Goal: Communication & Community: Answer question/provide support

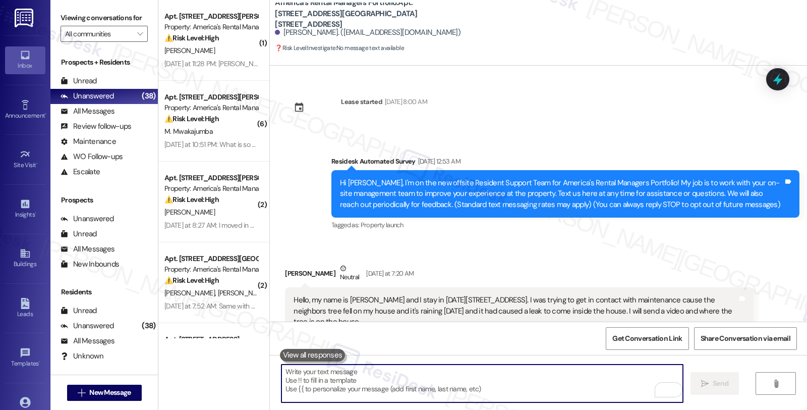
scroll to position [835, 0]
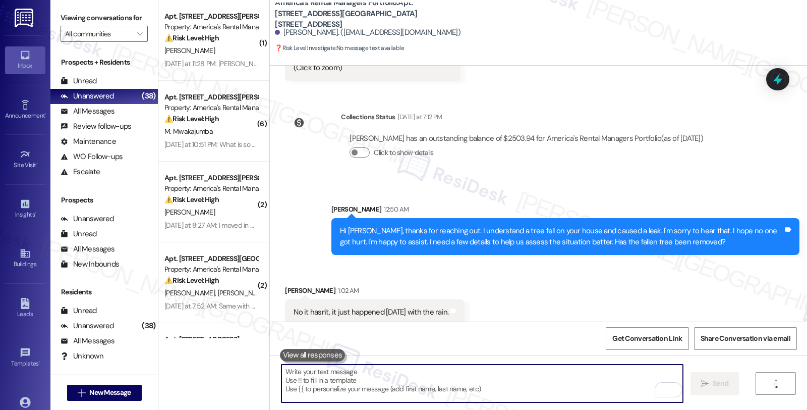
click at [326, 377] on textarea "To enrich screen reader interactions, please activate Accessibility in Grammarl…" at bounding box center [483, 383] width 402 height 38
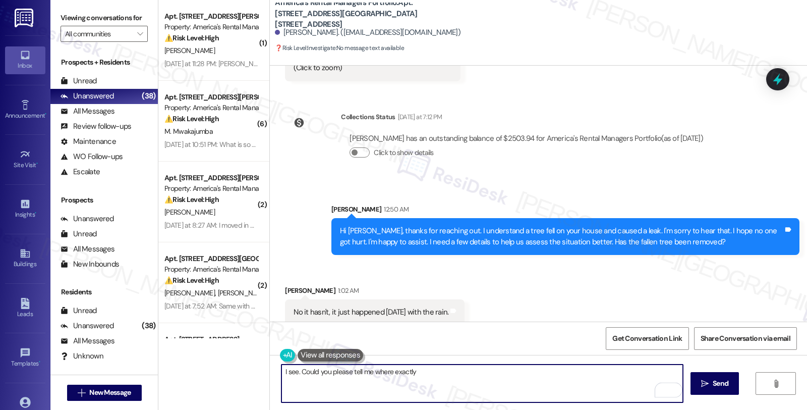
click at [436, 369] on textarea "I see. Could you please tell me where exactly" at bounding box center [483, 383] width 402 height 38
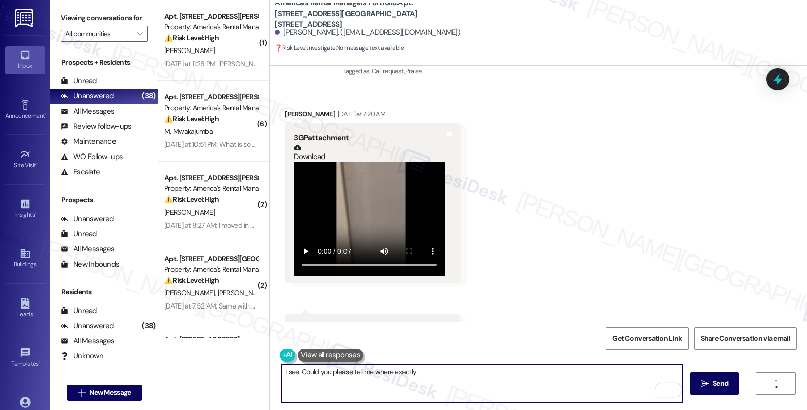
scroll to position [555, 0]
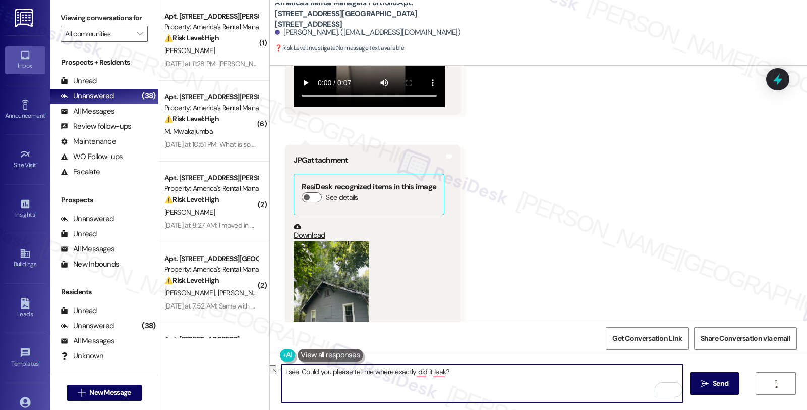
click at [371, 370] on textarea "I see. Could you please tell me where exactly did it leak?" at bounding box center [483, 383] width 402 height 38
drag, startPoint x: 296, startPoint y: 372, endPoint x: 545, endPoint y: 381, distance: 249.9
click at [545, 381] on textarea "I see. Could you please tell me where exactly did it leak?" at bounding box center [483, 383] width 402 height 38
paste textarea "let me know the specific spot where the leak was"
type textarea "I see. Could you let me know the specific spot where the leak was?"
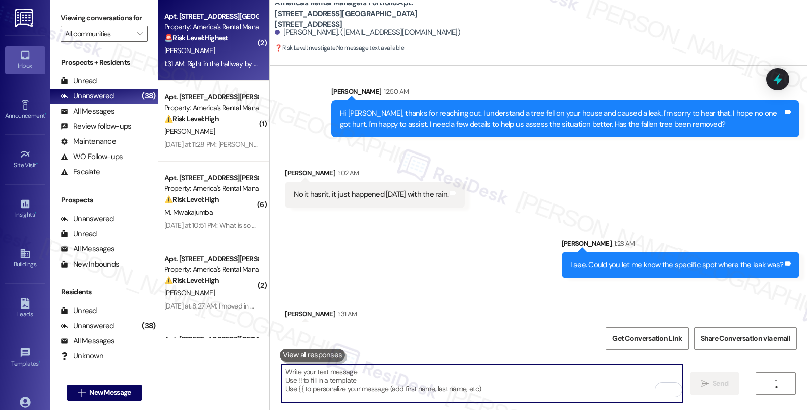
scroll to position [976, 0]
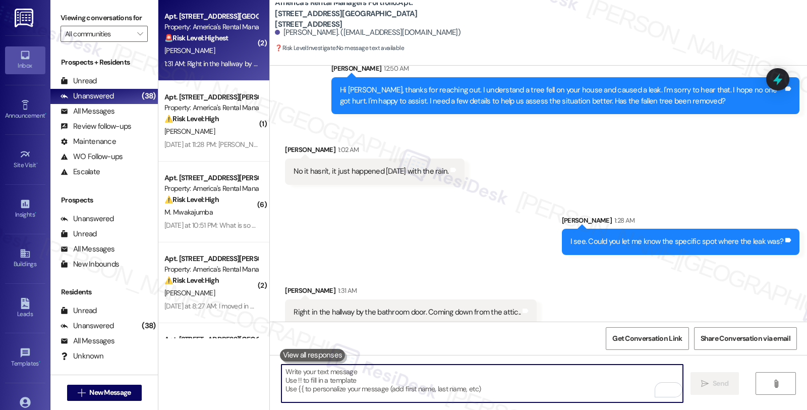
click at [378, 370] on textarea "To enrich screen reader interactions, please activate Accessibility in Grammarl…" at bounding box center [483, 383] width 402 height 38
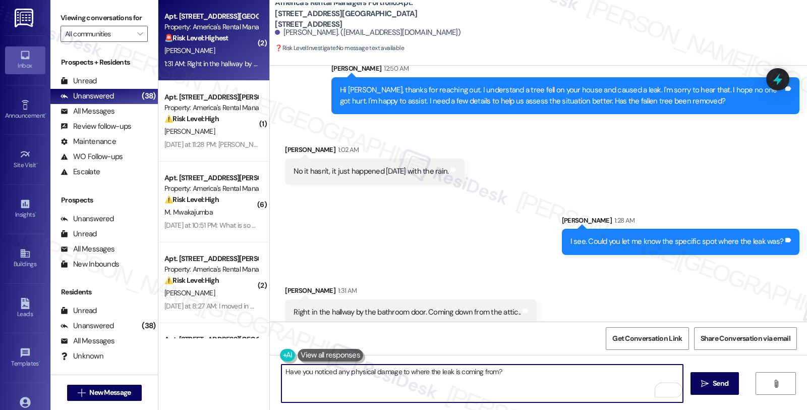
click at [507, 372] on textarea "Have you noticed any physical damage to where the leak is coming from?" at bounding box center [483, 383] width 402 height 38
type textarea "Have you noticed any physical damage to where the leak is coming from?"
click at [703, 379] on icon "" at bounding box center [705, 383] width 8 height 8
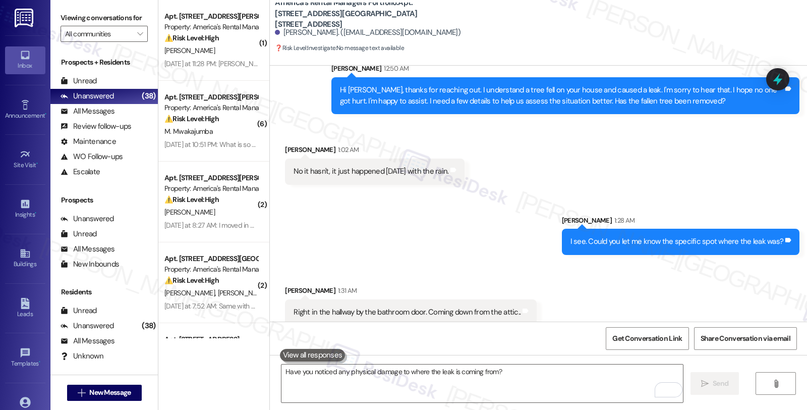
scroll to position [1046, 0]
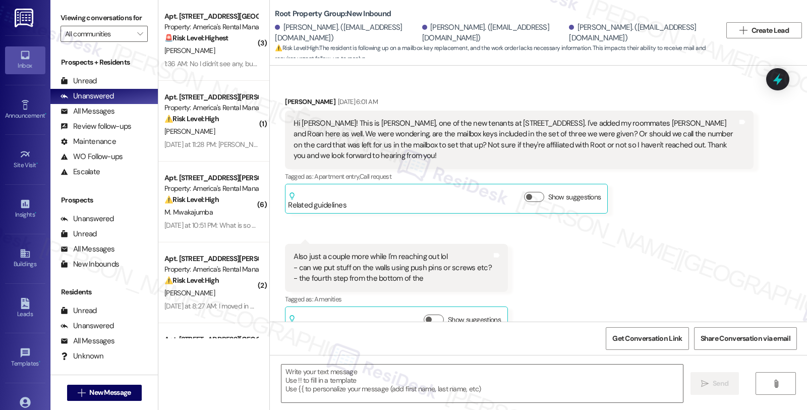
scroll to position [3191, 0]
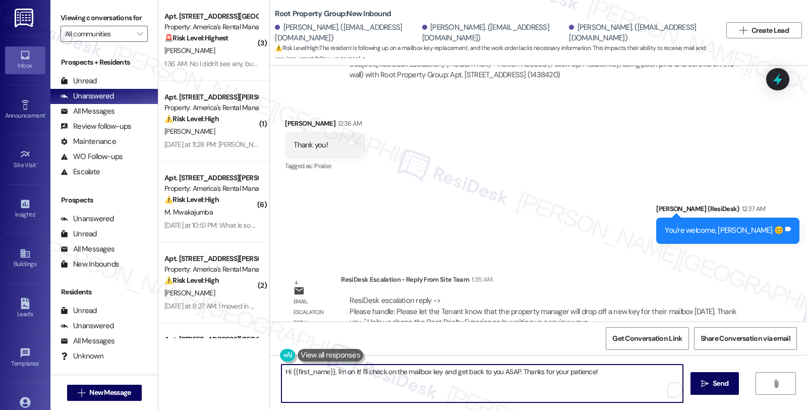
drag, startPoint x: 604, startPoint y: 372, endPoint x: 266, endPoint y: 357, distance: 338.4
click at [270, 357] on div "Hi {{first_name}}, I'm on it! I'll check on the mailbox key and get back to you…" at bounding box center [538, 393] width 537 height 76
paste textarea "Please let the Tenant know that the property manager will drop off a new key fo…"
click at [282, 372] on textarea "Please let the Tenant know that the property manager will drop off a new key fo…" at bounding box center [483, 383] width 402 height 38
click at [299, 132] on div "Thank you! Tags and notes" at bounding box center [323, 145] width 77 height 26
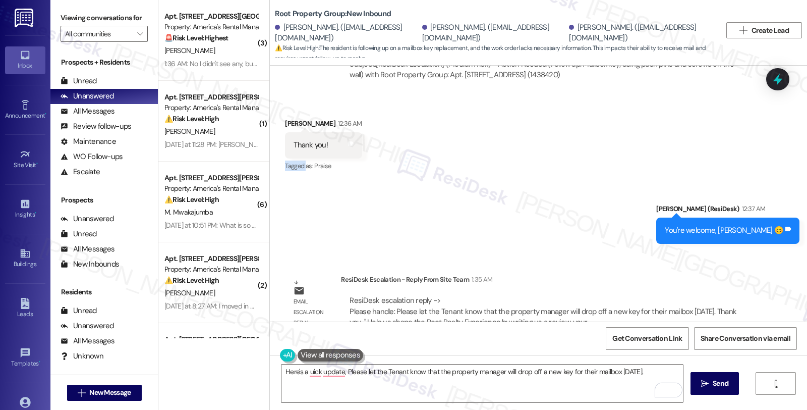
click at [299, 132] on div "Thank you! Tags and notes" at bounding box center [323, 145] width 77 height 26
click at [298, 118] on div "Estefania Quinones 12:36 AM" at bounding box center [323, 125] width 77 height 14
copy div "Estefania"
click at [341, 369] on textarea "Here's a uick update, Please let the Tenant know that the property manager will…" at bounding box center [483, 383] width 402 height 38
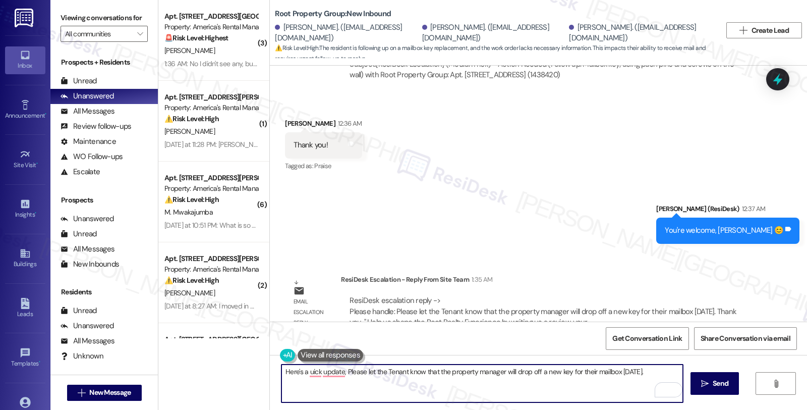
paste textarea "Estefania"
drag, startPoint x: 374, startPoint y: 371, endPoint x: 467, endPoint y: 371, distance: 92.8
click at [467, 371] on textarea "Here's a quick update, Estefania. Please let the Tenant know that the property …" at bounding box center [483, 383] width 402 height 38
click at [521, 371] on textarea "Here's a quick update, Estefania. The property manager will drop off a new key …" at bounding box center [483, 383] width 402 height 38
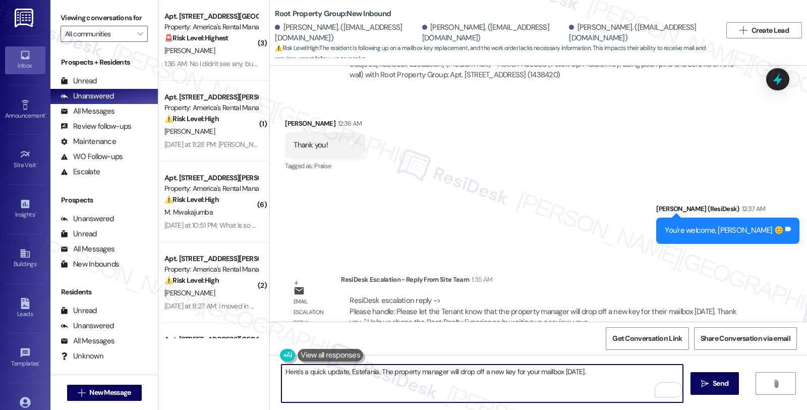
click at [601, 372] on textarea "Here's a quick update, Estefania. The property manager will drop off a new key …" at bounding box center [483, 383] width 402 height 38
click at [282, 369] on textarea "Here's a quick update, Estefania. The property manager will drop off a new key …" at bounding box center [483, 383] width 402 height 38
click at [341, 376] on textarea "Great news, Estefania. The property manager will drop off a new key for your ma…" at bounding box center [483, 383] width 402 height 38
type textarea "Great news, Estefania! The property manager will drop off a new key for your ma…"
click at [702, 379] on icon "" at bounding box center [705, 383] width 8 height 8
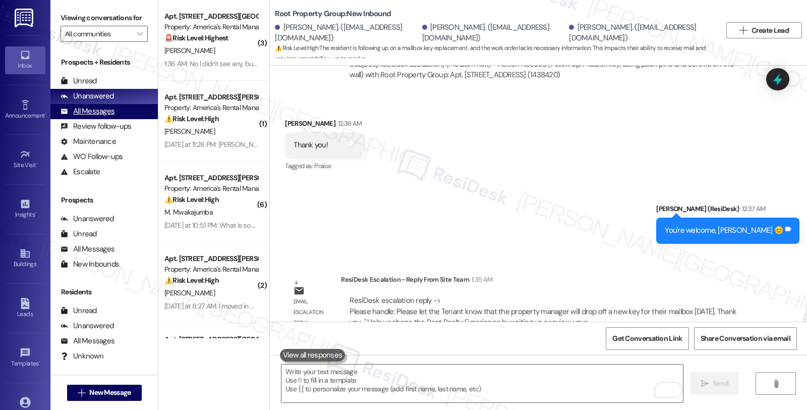
click at [98, 117] on div "All Messages" at bounding box center [88, 111] width 54 height 11
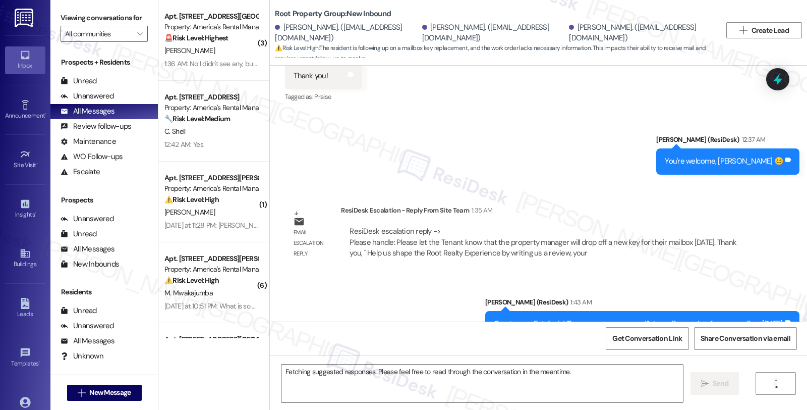
scroll to position [3029, 0]
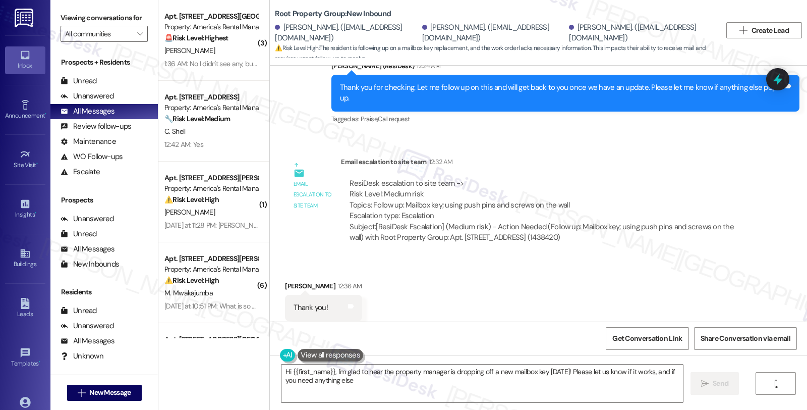
type textarea "Hi {{first_name}}, I'm glad to hear the property manager is dropping off a new …"
click at [699, 156] on div "Email escalation to site team 12:32 AM" at bounding box center [547, 163] width 412 height 14
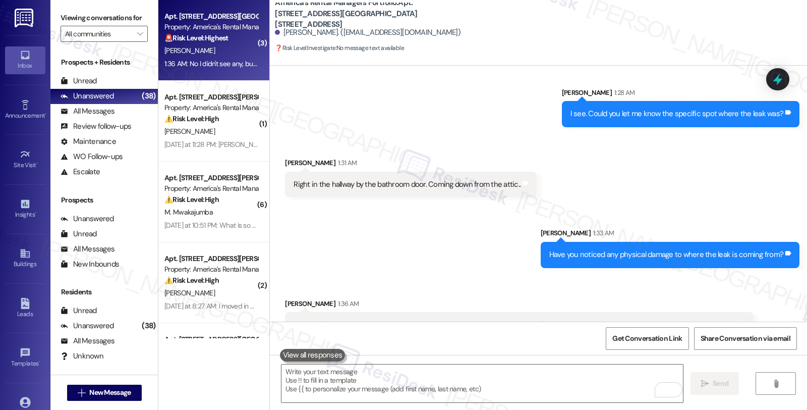
scroll to position [1127, 0]
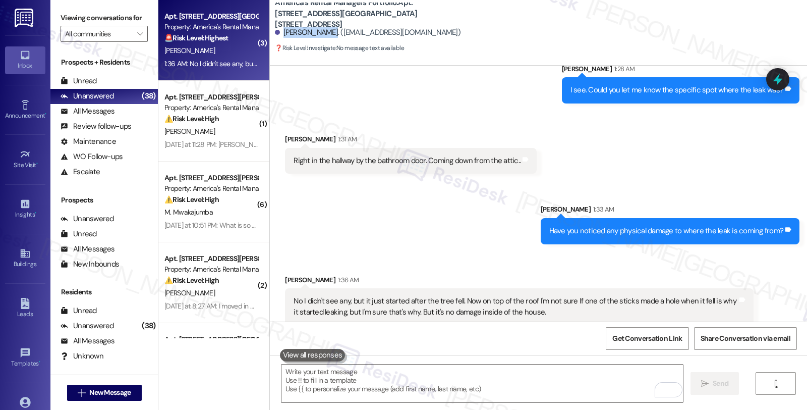
drag, startPoint x: 276, startPoint y: 32, endPoint x: 317, endPoint y: 31, distance: 40.9
click at [317, 31] on div "Keirra Yancey. (keirrabey26@gmail.com)" at bounding box center [368, 32] width 186 height 11
copy div "Keirra Yancey"
click at [312, 380] on textarea "To enrich screen reader interactions, please activate Accessibility in Grammarl…" at bounding box center [483, 383] width 402 height 38
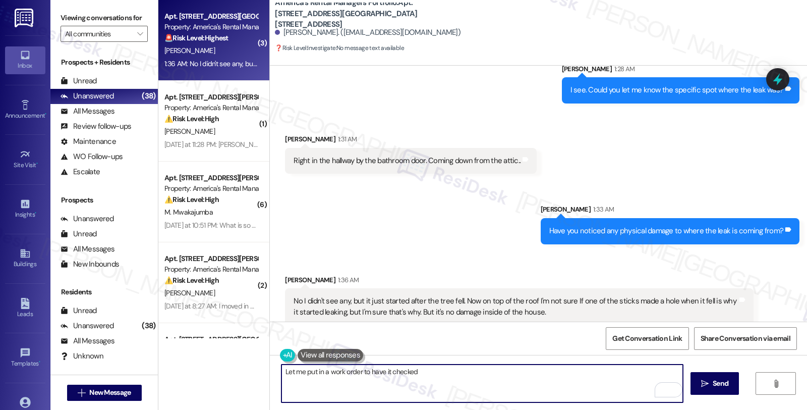
click at [432, 375] on textarea "Let me put in a work order to have it checked" at bounding box center [483, 383] width 402 height 38
paste textarea "Do we have your permission to enter during your absence? Also, do you have pets…"
type textarea "Let me put in a work order to have it checked. Do we have your permission to en…"
click at [405, 384] on textarea "Let me put in a work order to have it checked. Do we have your permission to en…" at bounding box center [483, 383] width 402 height 38
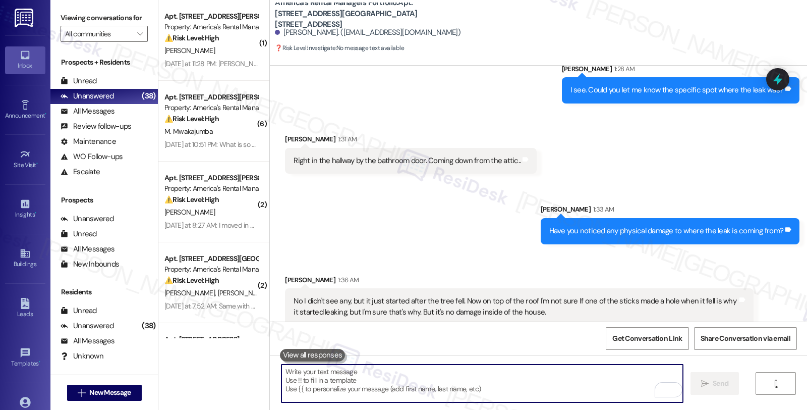
scroll to position [1208, 0]
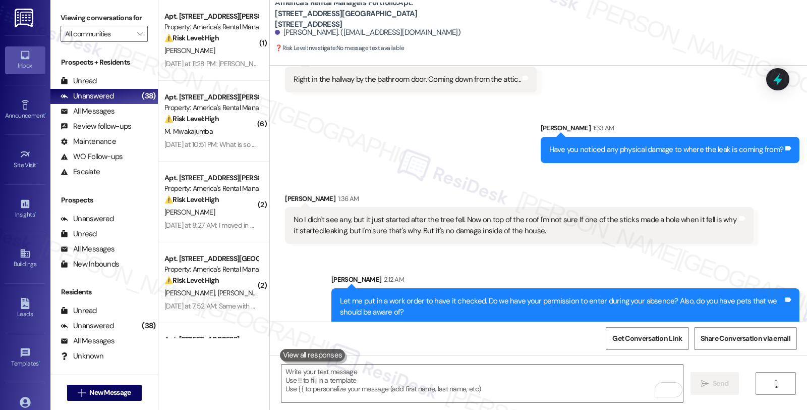
click at [678, 115] on div "Sent via SMS Sarah 1:33 AM Have you noticed any physical damage to where the le…" at bounding box center [670, 142] width 274 height 55
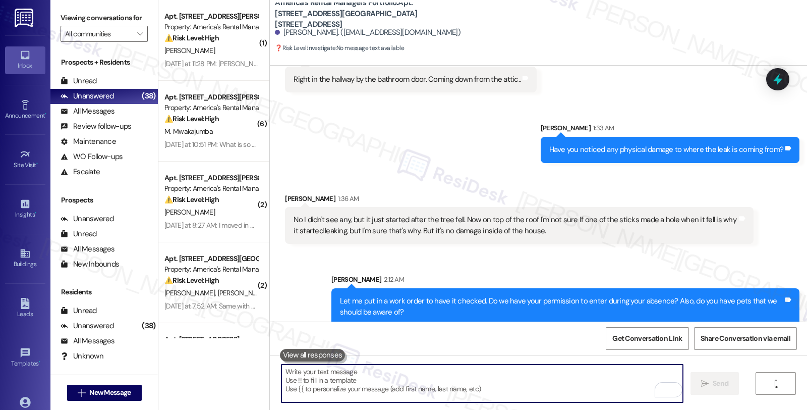
click at [484, 371] on textarea "To enrich screen reader interactions, please activate Accessibility in Grammarl…" at bounding box center [483, 383] width 402 height 38
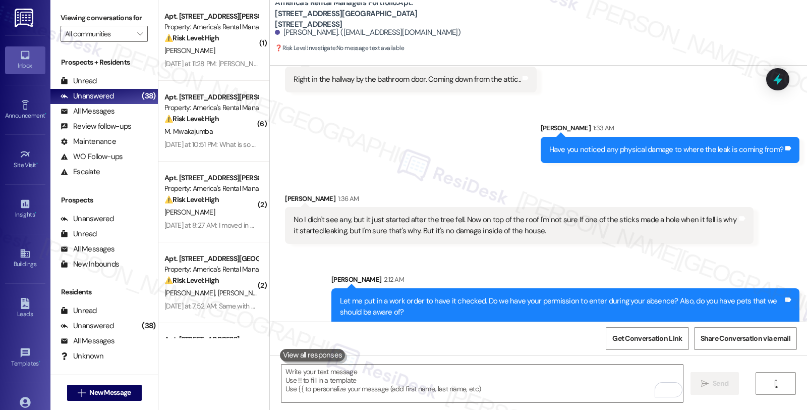
click at [559, 251] on div "Sent via SMS Sarah 2:12 AM Let me put in a work order to have it checked. Do we…" at bounding box center [538, 291] width 537 height 81
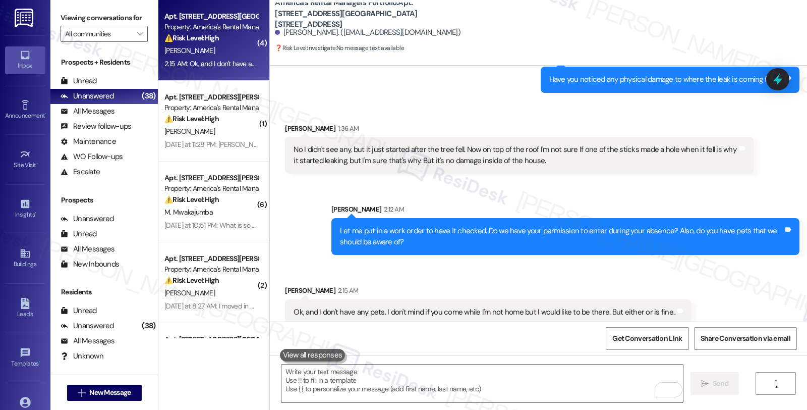
click at [690, 165] on div "Received via SMS Keirra Yancey 1:36 AM No I didn't see any, but it just started…" at bounding box center [519, 149] width 483 height 66
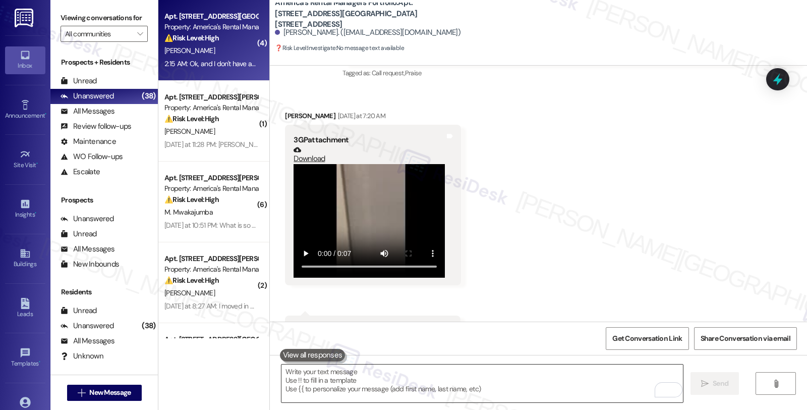
scroll to position [381, 0]
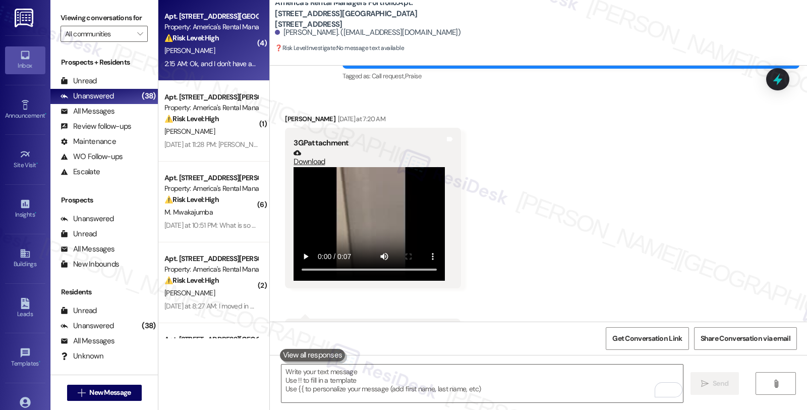
click at [414, 9] on b "America's Rental Managers Portfolio: Apt. 1229 15th Way SW, 1229 15th Way SW" at bounding box center [376, 13] width 202 height 32
copy b "1229"
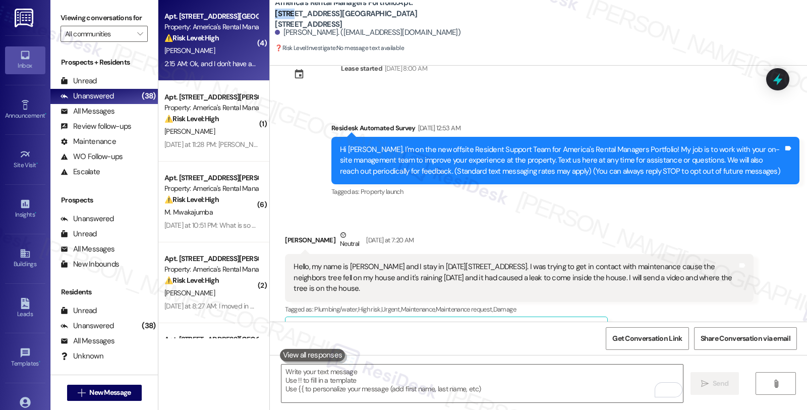
scroll to position [56, 0]
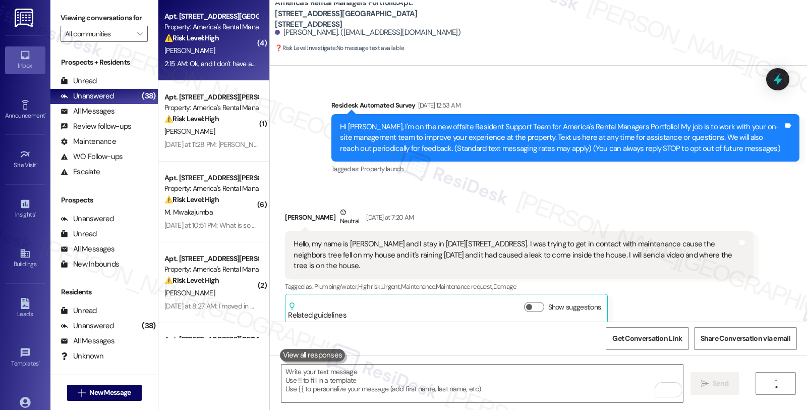
click at [633, 292] on div "Keirra Yancey Neutral Yesterday at 7:20 AM Hello, my name is Keirra and I stay …" at bounding box center [519, 265] width 468 height 117
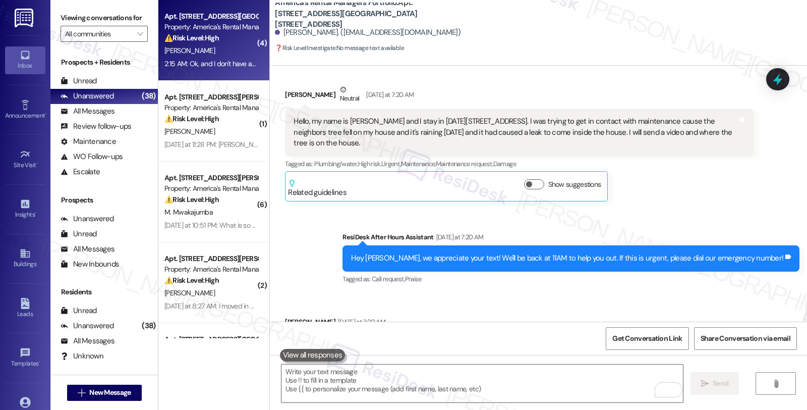
scroll to position [157, 0]
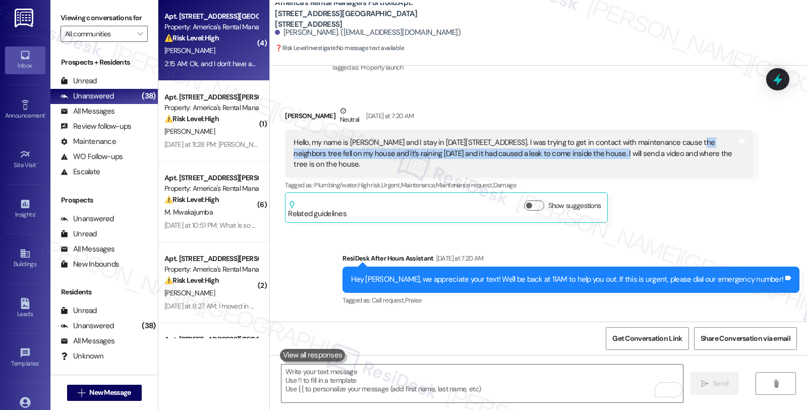
drag, startPoint x: 672, startPoint y: 142, endPoint x: 566, endPoint y: 155, distance: 107.3
click at [566, 155] on div "Hello, my name is Keirra and I stay in 1229 15th way, Birmingham 35211. I was t…" at bounding box center [516, 153] width 444 height 32
copy div "the neighbors tree fell on my house and it's raining today and it had caused a …"
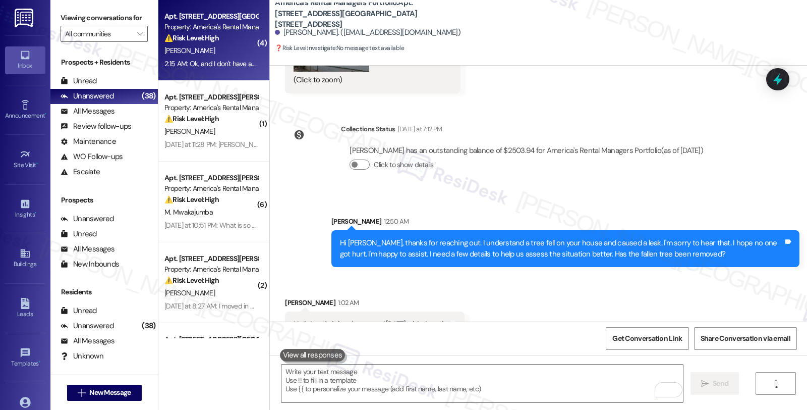
scroll to position [942, 0]
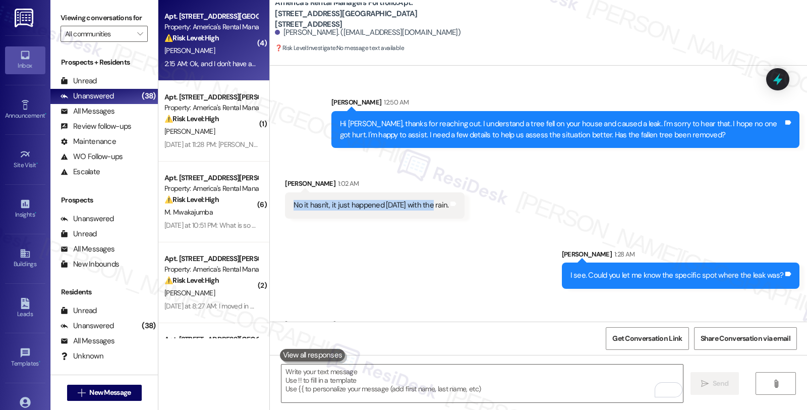
drag, startPoint x: 286, startPoint y: 193, endPoint x: 404, endPoint y: 188, distance: 118.2
click at [425, 200] on div "No it hasn't, it just happened yesterday with the rain. Tags and notes" at bounding box center [375, 205] width 180 height 26
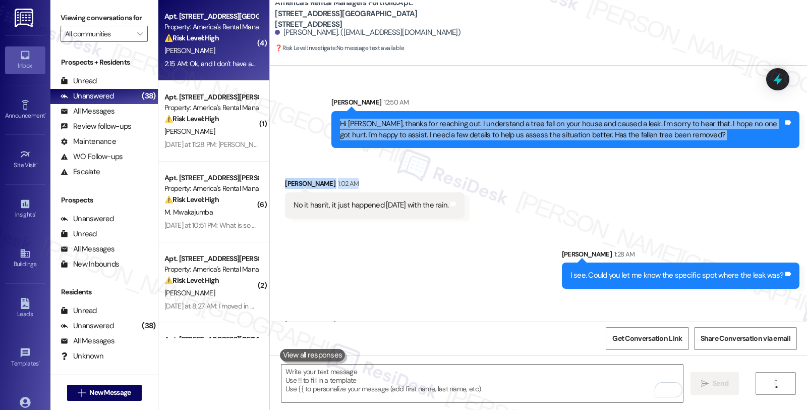
drag, startPoint x: 333, startPoint y: 112, endPoint x: 505, endPoint y: 180, distance: 184.8
click at [505, 180] on div "Lease started Aug 12, 2024 at 8:00 AM Survey, sent via SMS Residesk Automated S…" at bounding box center [538, 194] width 537 height 256
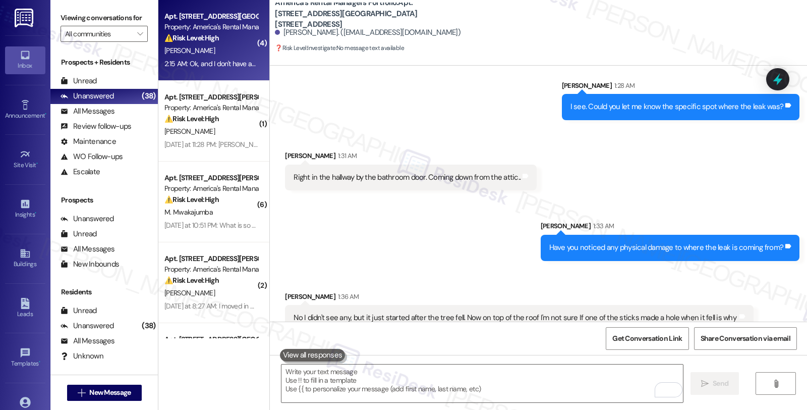
scroll to position [1279, 0]
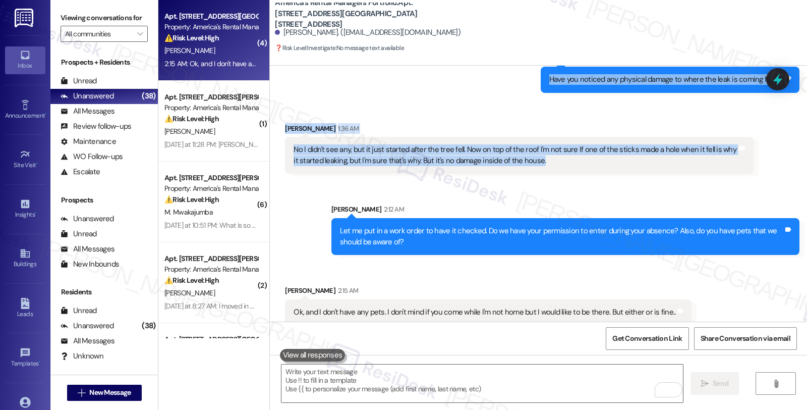
click at [555, 151] on div "No I didn't see any, but it just started after the tree fell. Now on top of the…" at bounding box center [516, 155] width 444 height 22
copy div "Hi Keirra, thanks for reaching out. I understand a tree fell on your house and …"
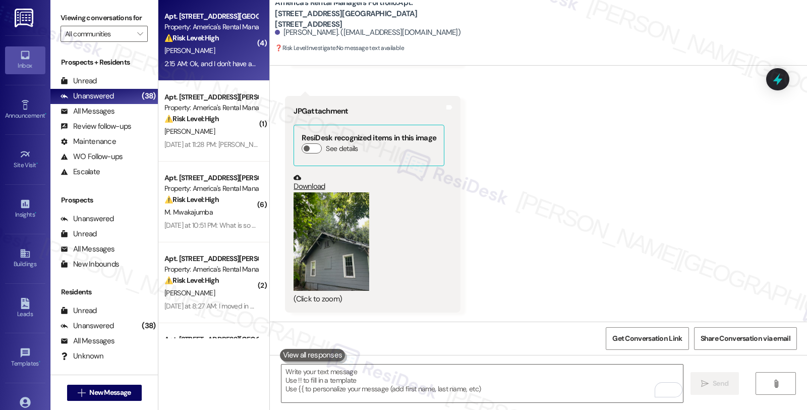
scroll to position [606, 0]
click at [311, 174] on link "Download" at bounding box center [369, 181] width 151 height 18
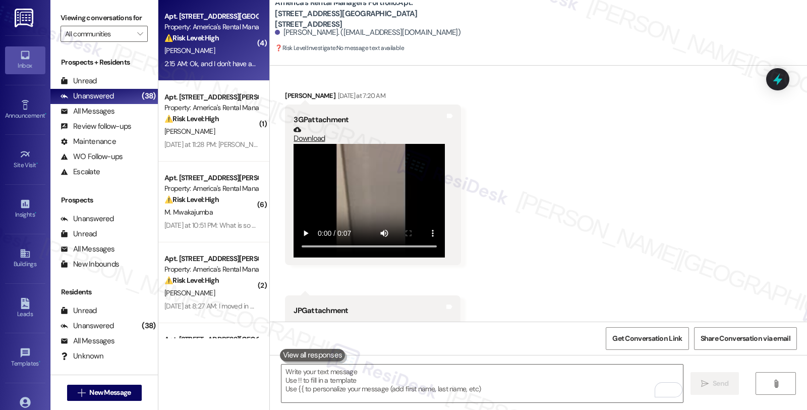
scroll to position [381, 0]
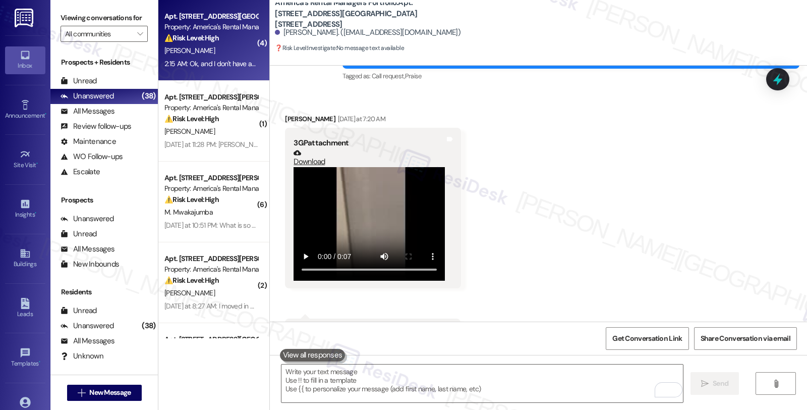
click at [305, 149] on link "Download" at bounding box center [369, 158] width 151 height 18
drag, startPoint x: 276, startPoint y: 34, endPoint x: 316, endPoint y: 32, distance: 40.4
click at [316, 32] on div "Keirra Yancey. (keirrabey26@gmail.com)" at bounding box center [368, 32] width 186 height 11
copy div "Keirra Yancey"
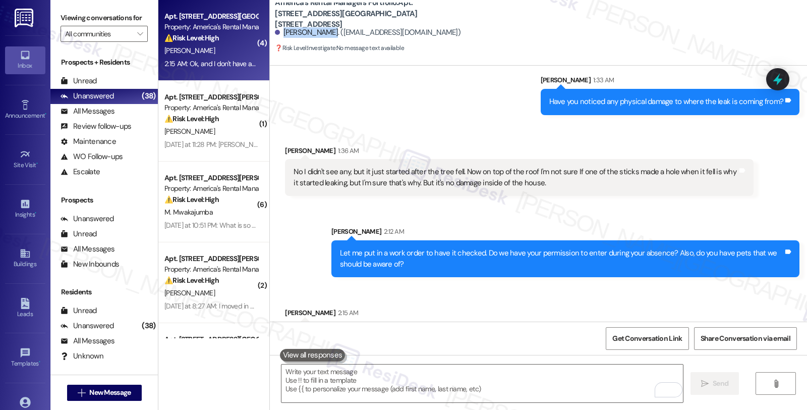
scroll to position [1279, 0]
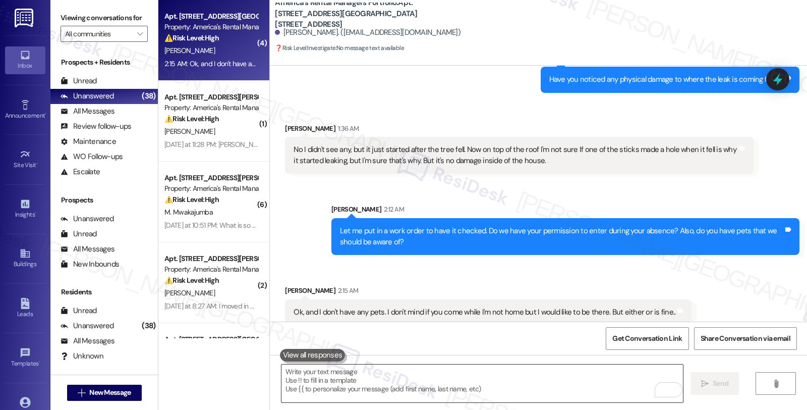
click at [370, 374] on textarea "To enrich screen reader interactions, please activate Accessibility in Grammarl…" at bounding box center [483, 383] width 402 height 38
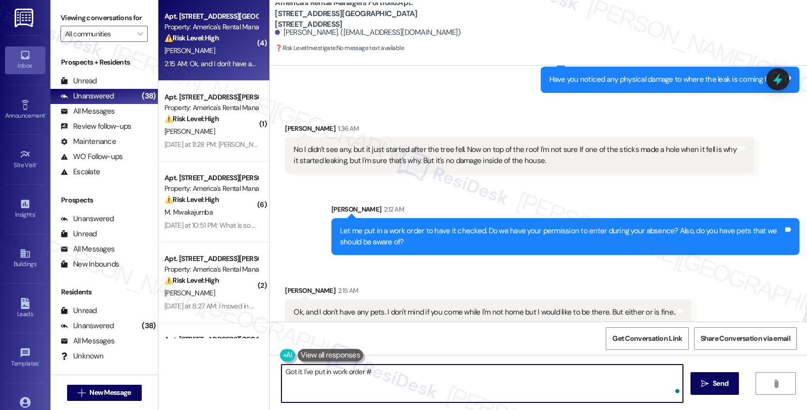
paste textarea "#53267-1"
click at [367, 371] on textarea "Got it. I've put in work order ##53267-1" at bounding box center [483, 383] width 402 height 38
click at [400, 371] on textarea "Got it. I've put in work order #53267-1" at bounding box center [483, 383] width 402 height 38
drag, startPoint x: 392, startPoint y: 371, endPoint x: 452, endPoint y: 373, distance: 60.1
click at [452, 373] on textarea "Got it. I've put in work order #53267-1 to have" at bounding box center [483, 383] width 402 height 38
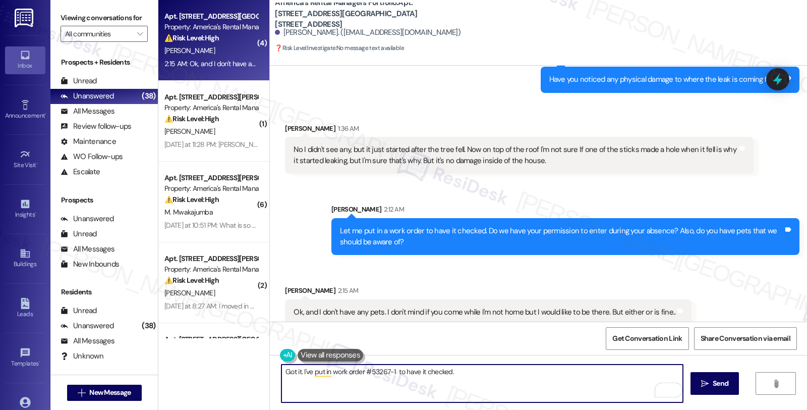
click at [458, 374] on textarea "Got it. I've put in work order #53267-1 to have it checked." at bounding box center [483, 383] width 402 height 38
type textarea "Got it. I've put in work order #53267-1 to have it checked. Is there anything e…"
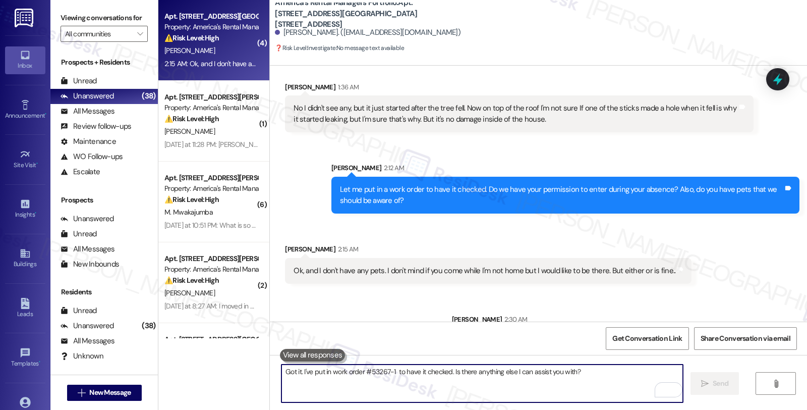
scroll to position [1349, 0]
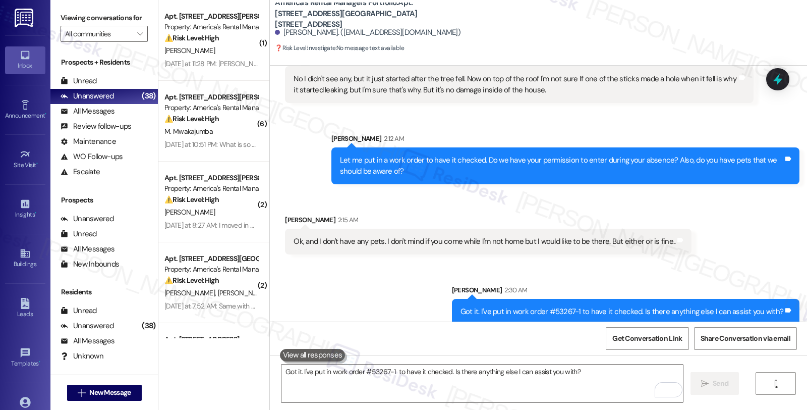
click at [558, 306] on div "Got it. I've put in work order #53267-1 to have it checked. Is there anything e…" at bounding box center [622, 311] width 323 height 11
drag, startPoint x: 554, startPoint y: 299, endPoint x: 584, endPoint y: 300, distance: 30.3
click at [584, 306] on div "Got it. I've put in work order #53267-1 to have it checked. Is there anything e…" at bounding box center [622, 311] width 323 height 11
copy div "#53267-1"
click at [768, 76] on div at bounding box center [778, 79] width 30 height 29
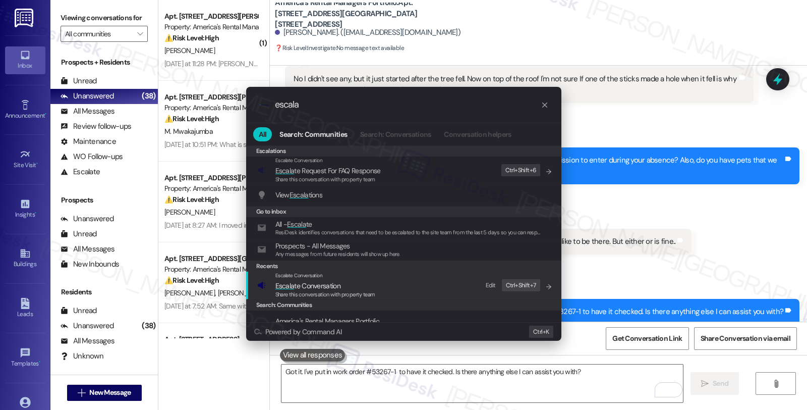
type input "escala"
click at [363, 280] on span "Escala te Conversation" at bounding box center [325, 285] width 100 height 11
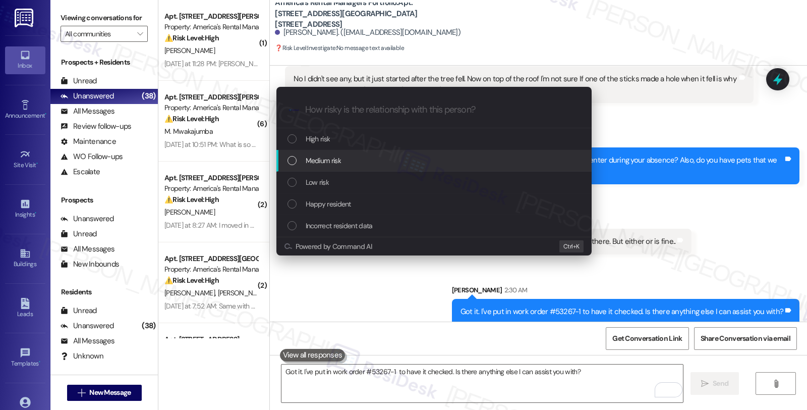
click at [339, 161] on span "Medium risk" at bounding box center [323, 160] width 35 height 11
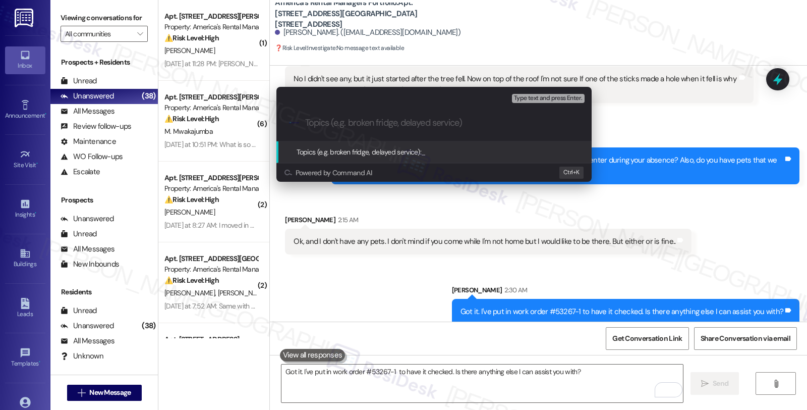
paste input "#53267-1"
click at [304, 122] on div ".cls-1{fill:#0a055f;}.cls-2{fill:#0cc4c4;} resideskLogoBlueOrange #53267-1 (lea…" at bounding box center [434, 123] width 315 height 36
click at [306, 122] on input "#53267-1 (leak)" at bounding box center [438, 123] width 266 height 11
paste input "Work Order Filed by ResiDesk - WO #"
type input "Work Order Filed by ResiDesk - WO #53267-1 (leak)"
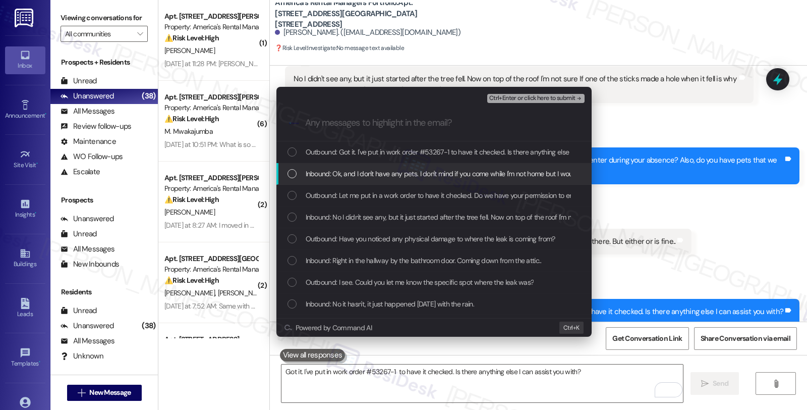
click at [390, 175] on span "Inbound: Ok, and I don't have any pets. I don't mind if you come while I'm not …" at bounding box center [494, 173] width 376 height 11
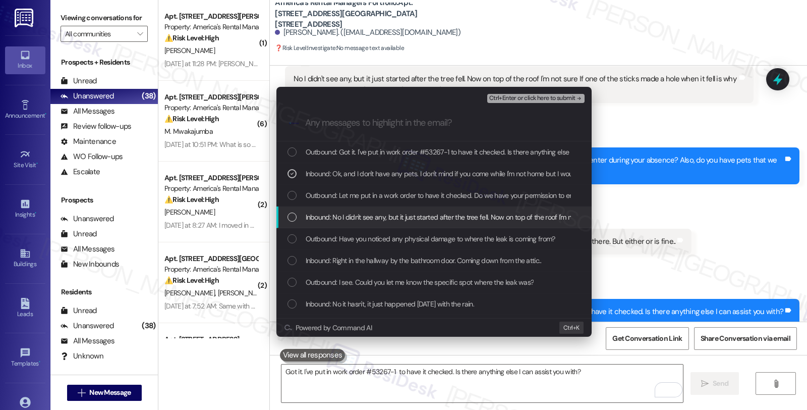
click at [373, 213] on span "Inbound: No I didn't see any, but it just started after the tree fell. Now on t…" at bounding box center [638, 216] width 664 height 11
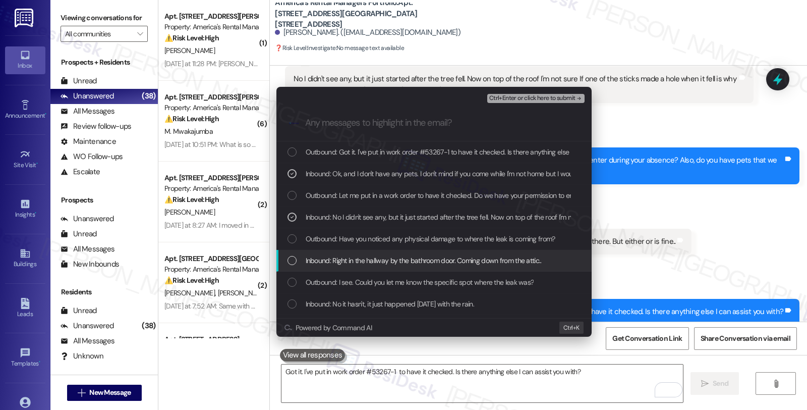
click at [371, 262] on span "Inbound: Right in the hallway by the bathroom door. Coming down from the attic.." at bounding box center [424, 260] width 236 height 11
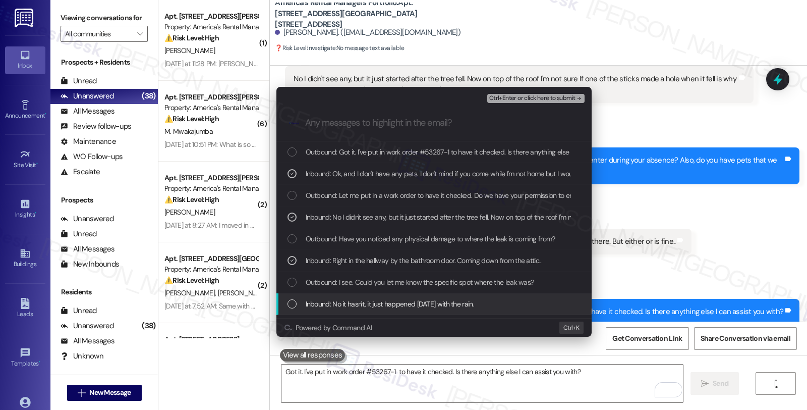
click at [382, 307] on span "Inbound: No it hasn't, it just happened yesterday with the rain." at bounding box center [390, 303] width 169 height 11
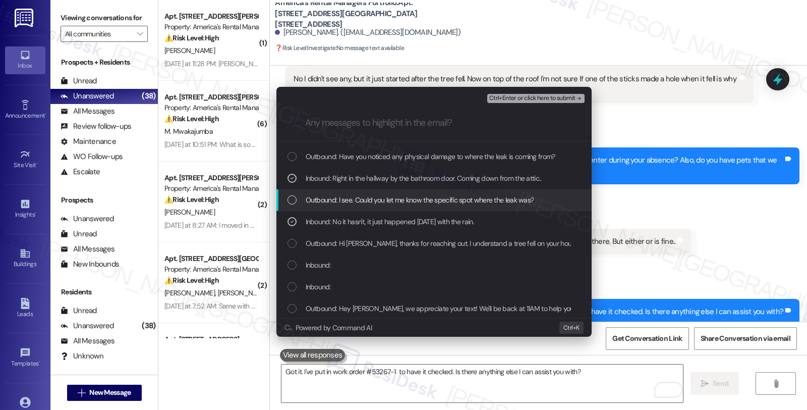
scroll to position [112, 0]
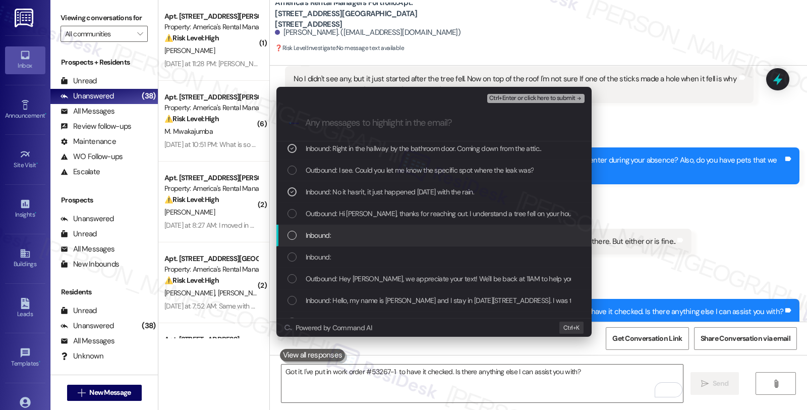
click at [344, 232] on div "Inbound:" at bounding box center [435, 235] width 295 height 11
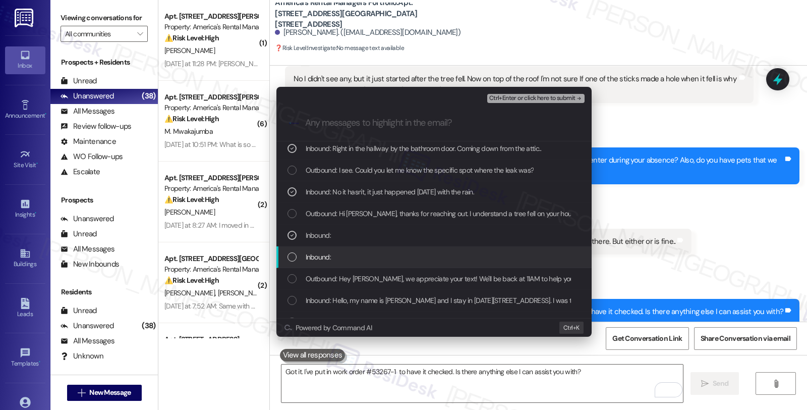
click at [340, 253] on div "Inbound:" at bounding box center [435, 256] width 295 height 11
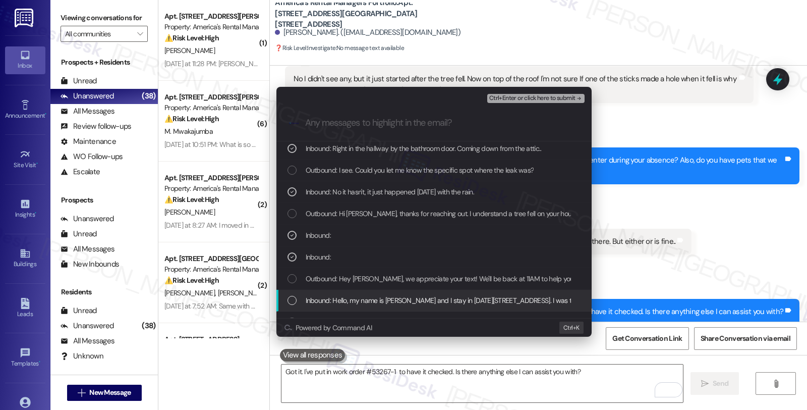
click at [352, 300] on span "Inbound: Hello, my name is Keirra and I stay in 1229 15th way, Birmingham 35211…" at bounding box center [746, 300] width 880 height 11
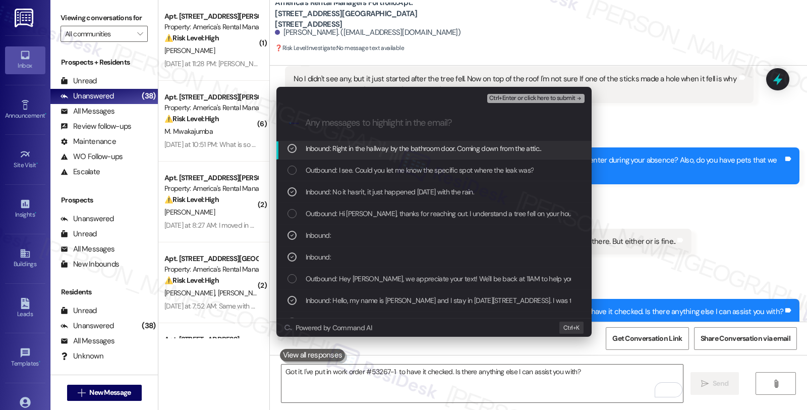
click at [516, 98] on span "Ctrl+Enter or click here to submit" at bounding box center [532, 98] width 86 height 7
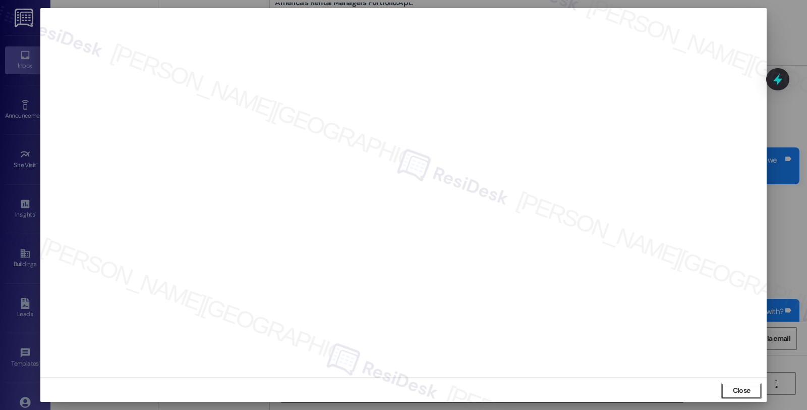
scroll to position [2, 0]
click at [750, 385] on span "Close" at bounding box center [742, 388] width 22 height 11
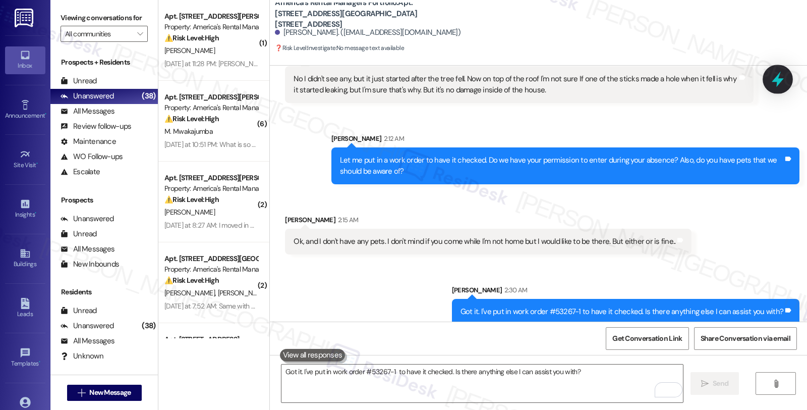
click at [773, 81] on icon at bounding box center [778, 80] width 12 height 16
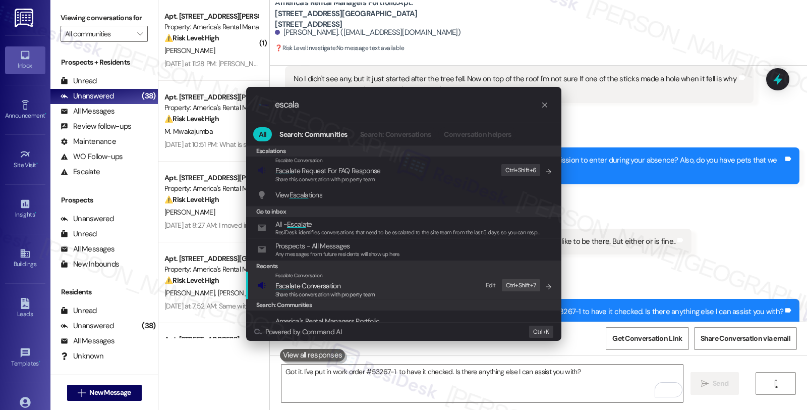
type input "escala"
click at [315, 286] on span "Escala te Conversation" at bounding box center [307, 285] width 65 height 9
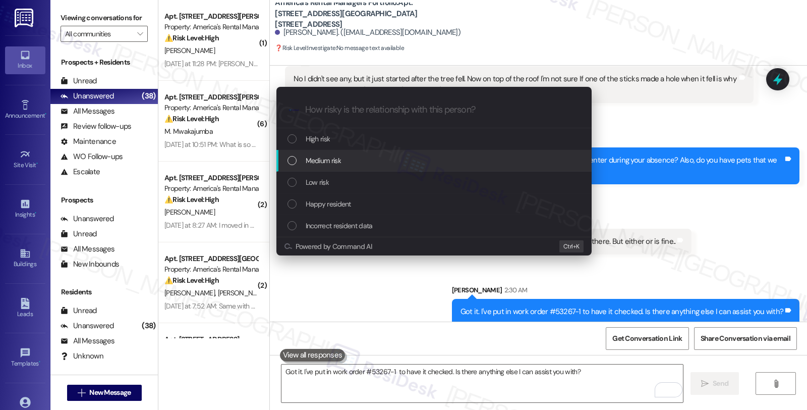
click at [328, 167] on div "Medium risk" at bounding box center [434, 161] width 315 height 22
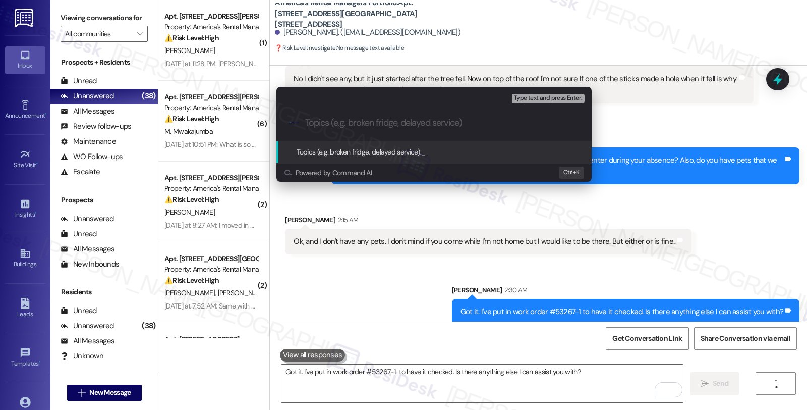
paste input "Work Order Filed by ResiDesk - WO #53267-1 (leak)"
type input "Work Order Filed by ResiDesk - WO #53267-1 (leak)"
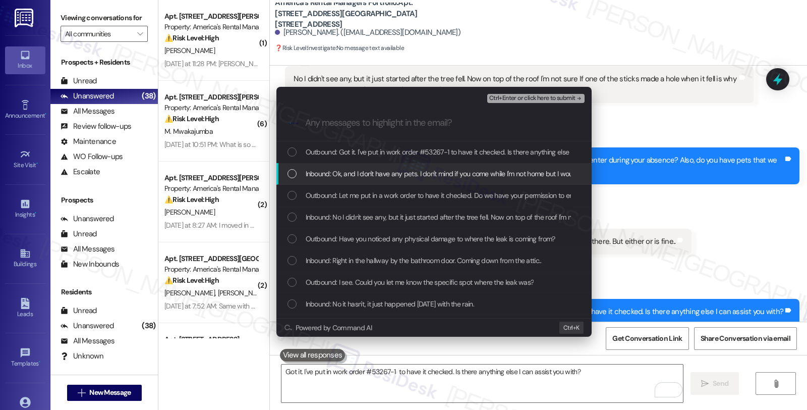
click at [328, 178] on span "Inbound: Ok, and I don't have any pets. I don't mind if you come while I'm not …" at bounding box center [494, 173] width 376 height 11
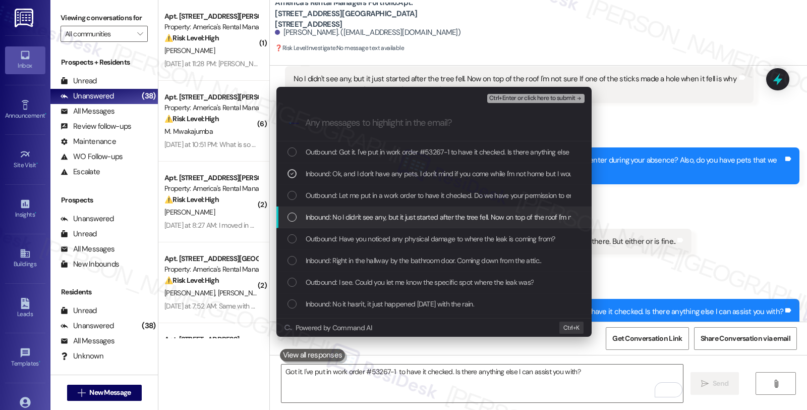
click at [330, 213] on span "Inbound: No I didn't see any, but it just started after the tree fell. Now on t…" at bounding box center [638, 216] width 664 height 11
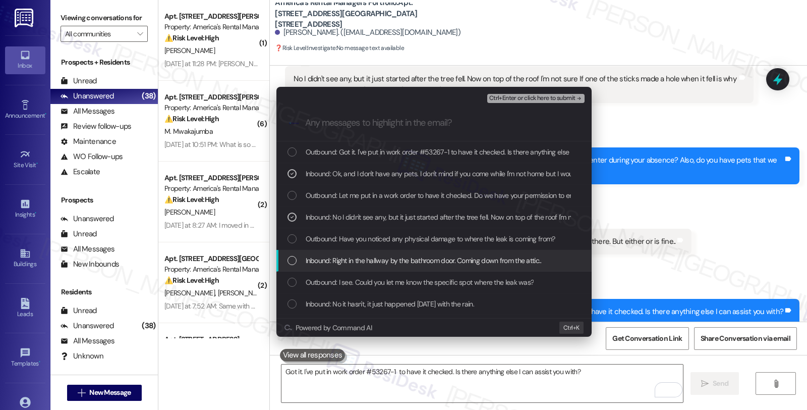
click at [334, 256] on span "Inbound: Right in the hallway by the bathroom door. Coming down from the attic.." at bounding box center [424, 260] width 236 height 11
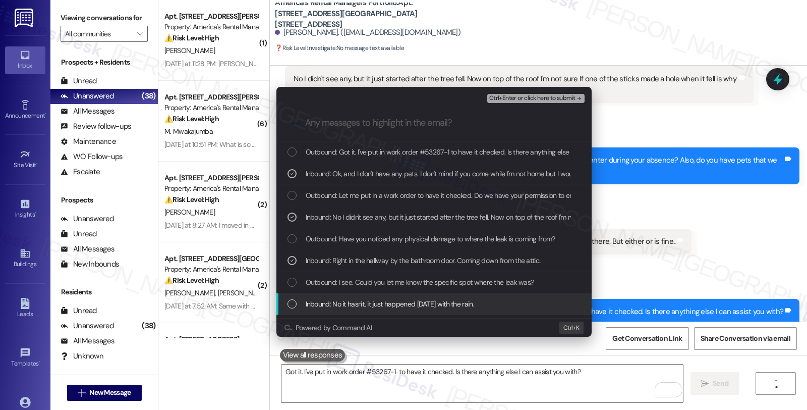
click at [340, 301] on span "Inbound: No it hasn't, it just happened yesterday with the rain." at bounding box center [390, 303] width 169 height 11
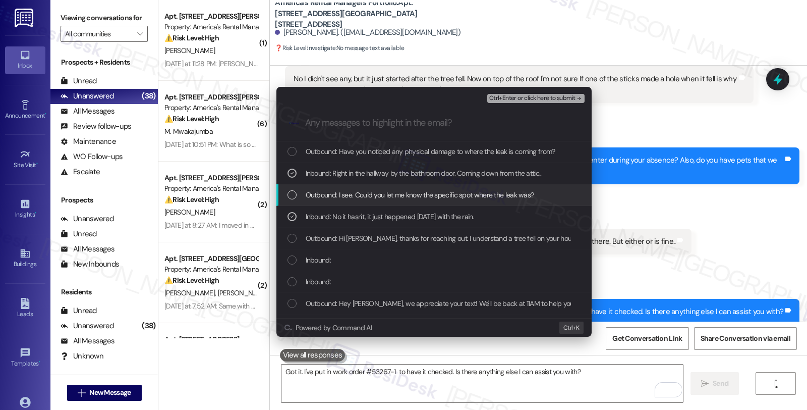
scroll to position [112, 0]
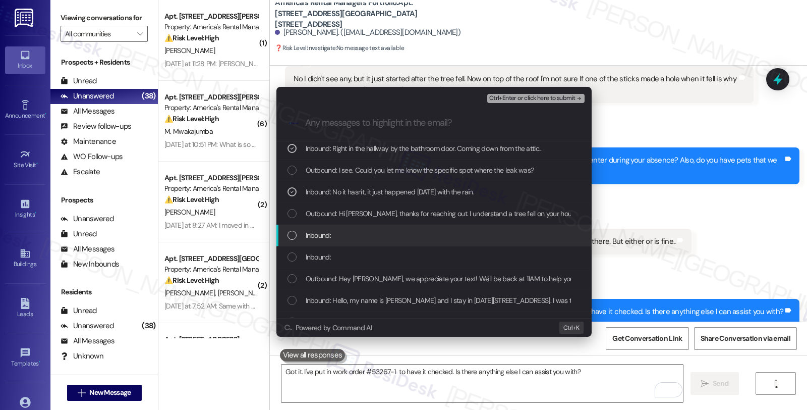
click at [331, 230] on div "Inbound:" at bounding box center [435, 235] width 295 height 11
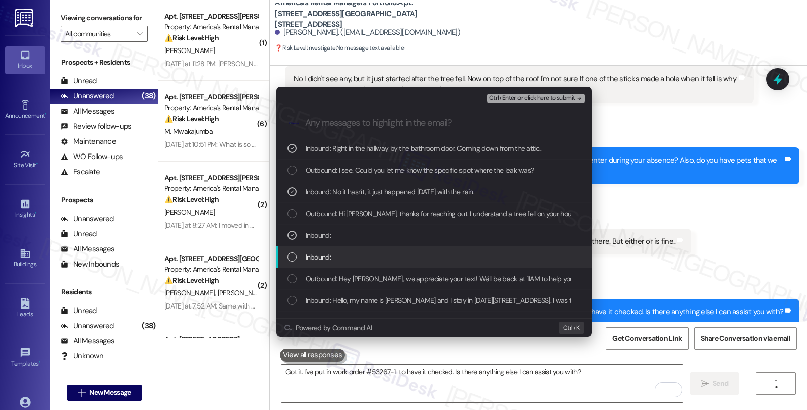
click at [330, 255] on span "Inbound:" at bounding box center [318, 256] width 25 height 11
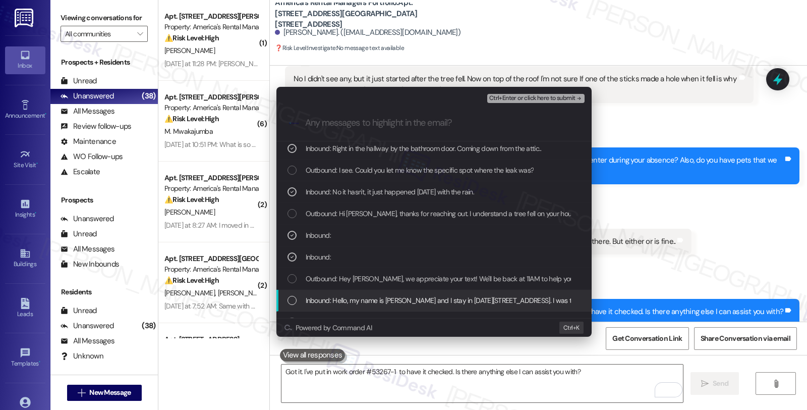
click at [341, 300] on span "Inbound: Hello, my name is Keirra and I stay in 1229 15th way, Birmingham 35211…" at bounding box center [746, 300] width 880 height 11
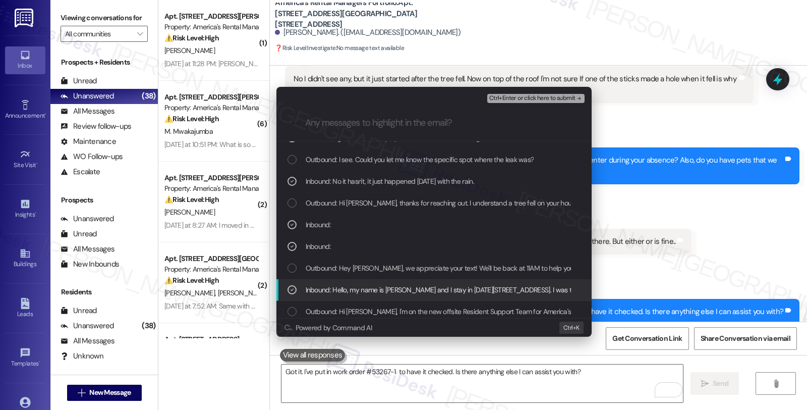
scroll to position [127, 0]
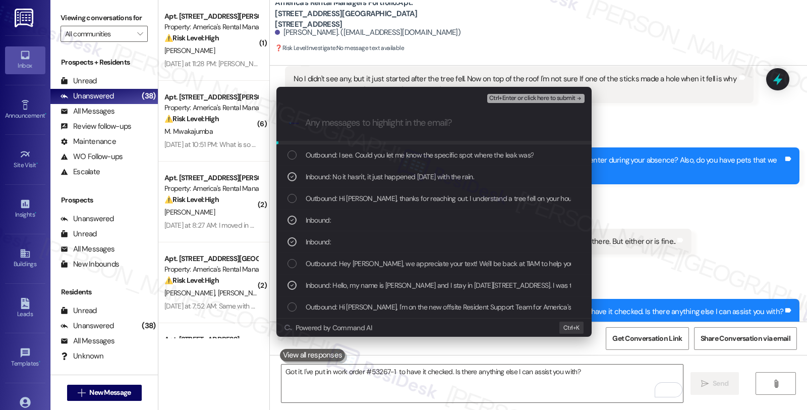
click at [538, 98] on span "Ctrl+Enter or click here to submit" at bounding box center [532, 98] width 86 height 7
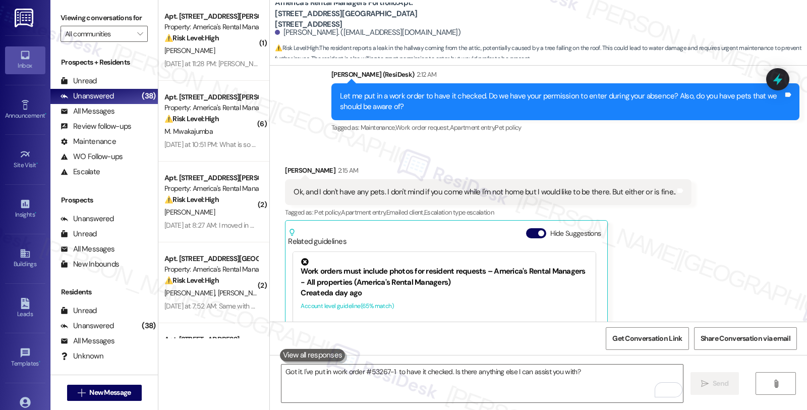
scroll to position [1677, 0]
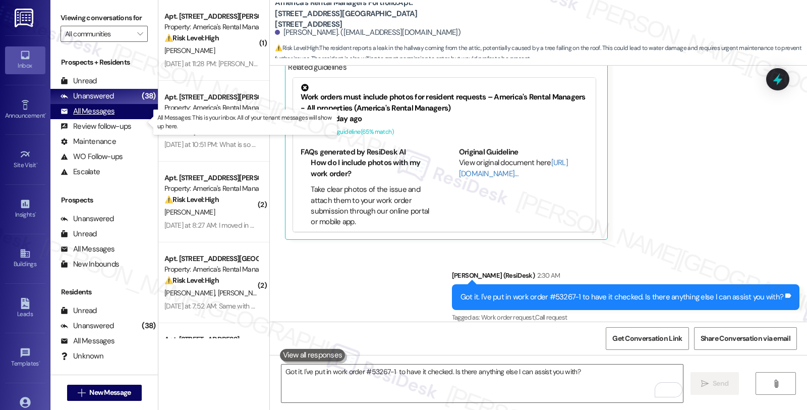
click at [108, 117] on div "All Messages" at bounding box center [88, 111] width 54 height 11
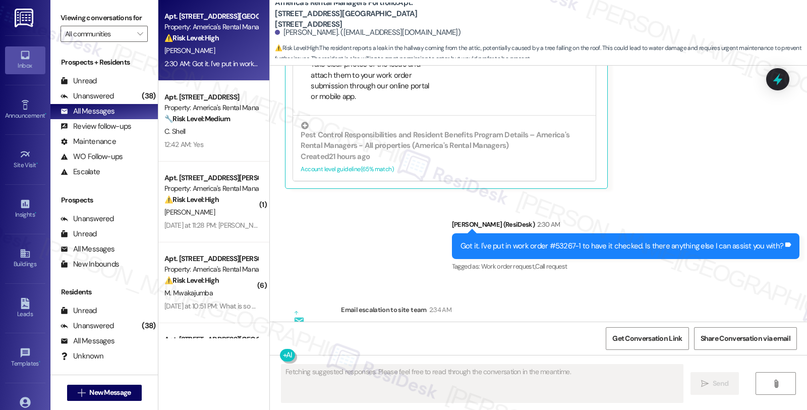
scroll to position [1871, 0]
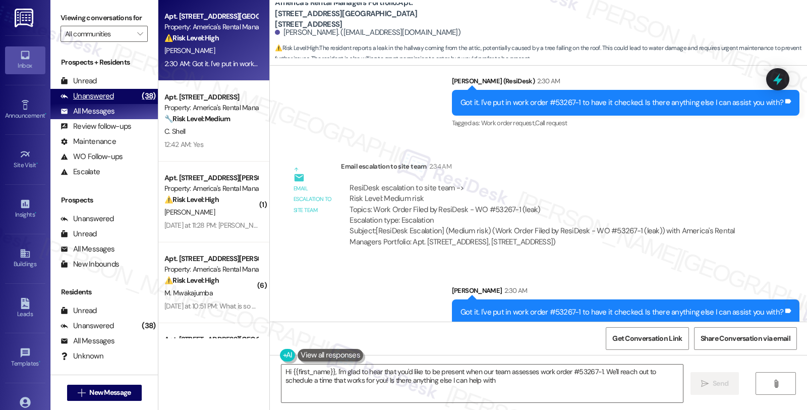
type textarea "Hi {{first_name}}, I'm glad to hear that you'd like to be present when our team…"
click at [112, 101] on div "Unanswered" at bounding box center [87, 96] width 53 height 11
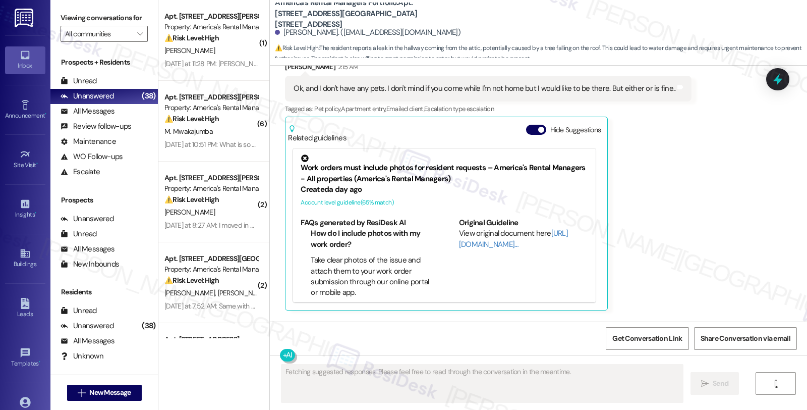
scroll to position [1591, 0]
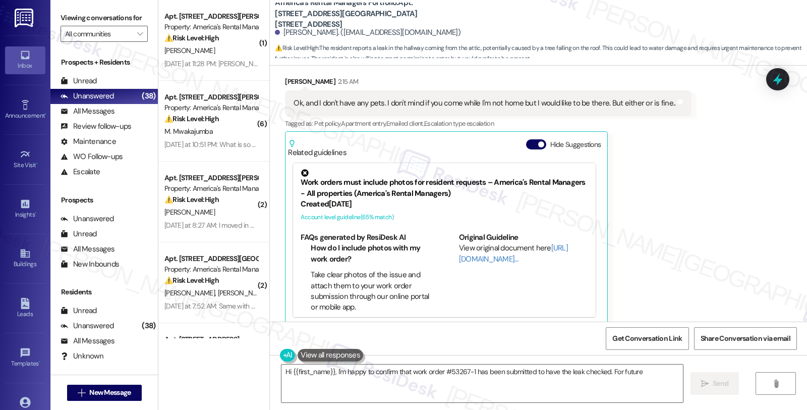
type textarea "Hi {{first_name}}, I'm happy to confirm that work order #53267-1 has been submi…"
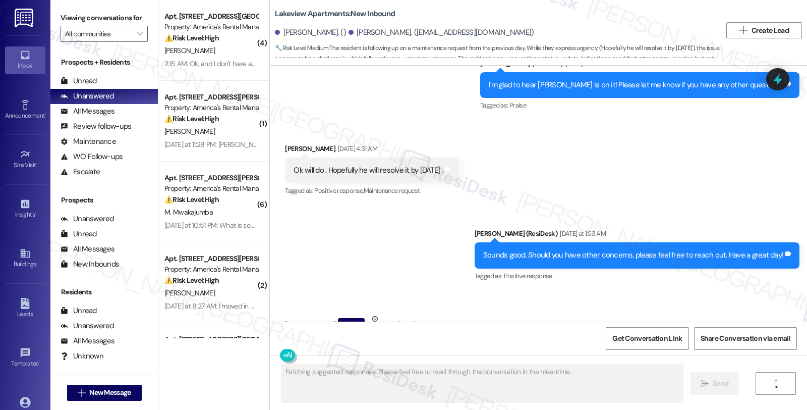
scroll to position [2801, 0]
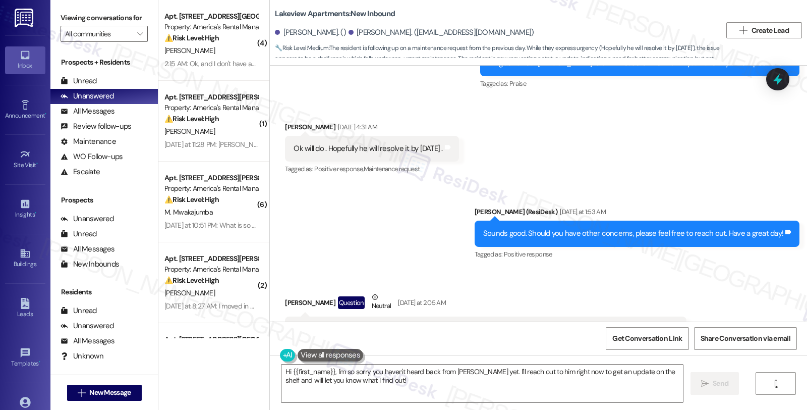
click at [672, 269] on div "Received via SMS [PERSON_NAME] Question Neutral [DATE] at 2:05 AM Haven't heard…" at bounding box center [538, 317] width 537 height 96
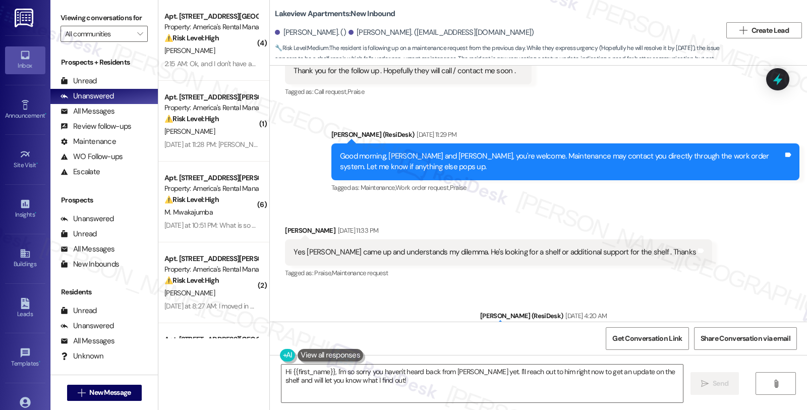
scroll to position [2526, 0]
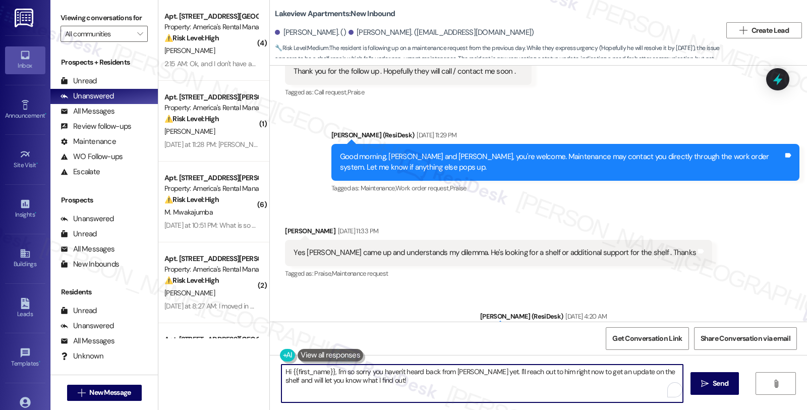
drag, startPoint x: 369, startPoint y: 384, endPoint x: 256, endPoint y: 365, distance: 114.6
click at [256, 365] on div "( 4 ) Apt. [STREET_ADDRESS], [STREET_ADDRESS] Property: America's Rental Manage…" at bounding box center [482, 205] width 649 height 410
paste textarea "The work order has been forwarded to the maintenance supervisor to complete the…"
click at [349, 31] on div "[PERSON_NAME]. ([EMAIL_ADDRESS][DOMAIN_NAME])" at bounding box center [442, 32] width 186 height 11
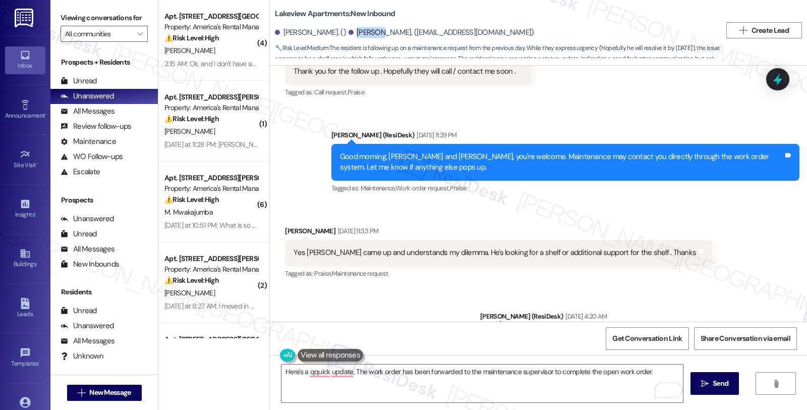
click at [349, 31] on div "[PERSON_NAME]. ([EMAIL_ADDRESS][DOMAIN_NAME])" at bounding box center [442, 32] width 186 height 11
copy div "[PERSON_NAME]"
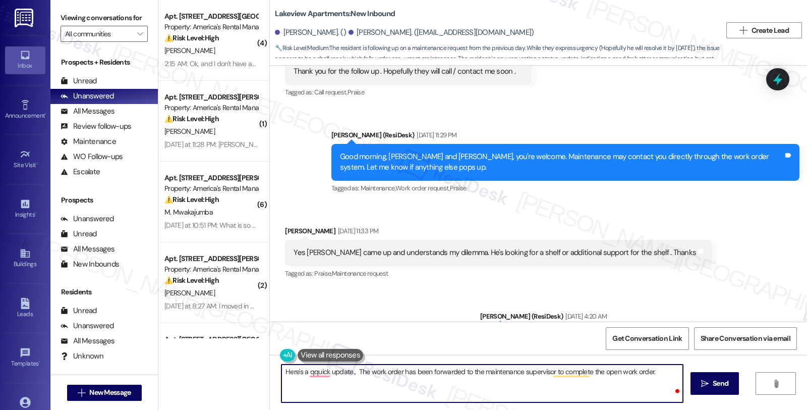
paste textarea "[PERSON_NAME]"
type textarea "Here's a quick update, [PERSON_NAME]. The work order has been forwarded to the …"
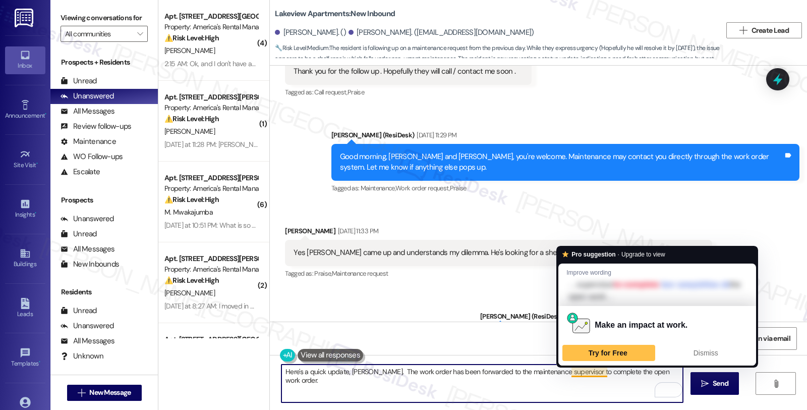
click at [595, 373] on textarea "Here's a quick update, [PERSON_NAME]. The work order has been forwarded to the …" at bounding box center [483, 383] width 402 height 38
click at [490, 371] on textarea "Here's a quick update, [PERSON_NAME]. The work order has been forwarded to the …" at bounding box center [483, 383] width 402 height 38
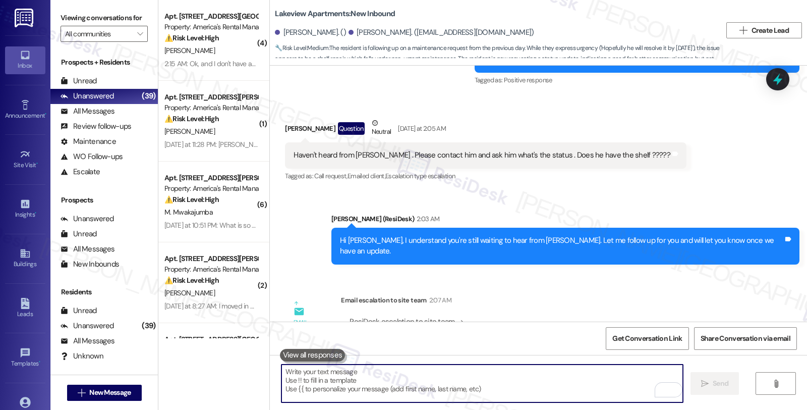
scroll to position [3087, 0]
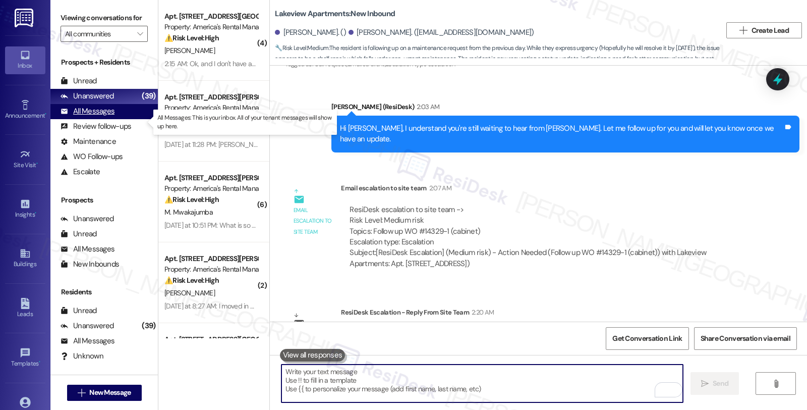
click at [115, 118] on div "All Messages (undefined)" at bounding box center [103, 111] width 107 height 15
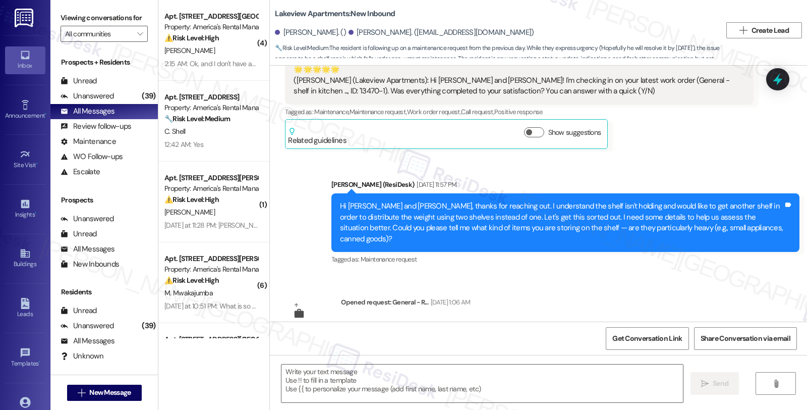
type textarea "Fetching suggested responses. Please feel free to read through the conversation…"
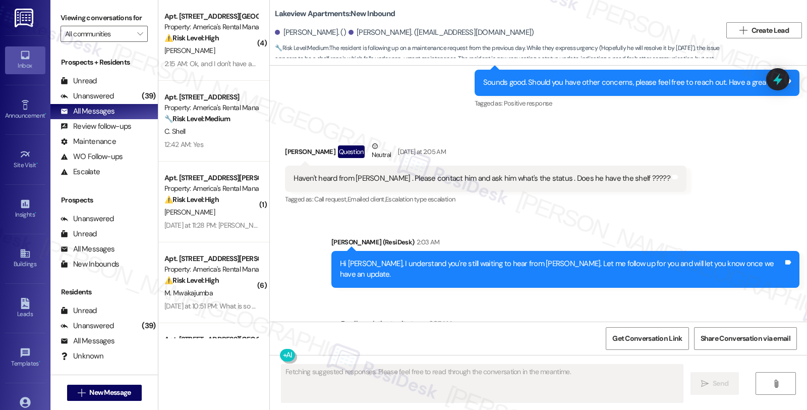
scroll to position [3172, 0]
